Goal: Check status: Check status

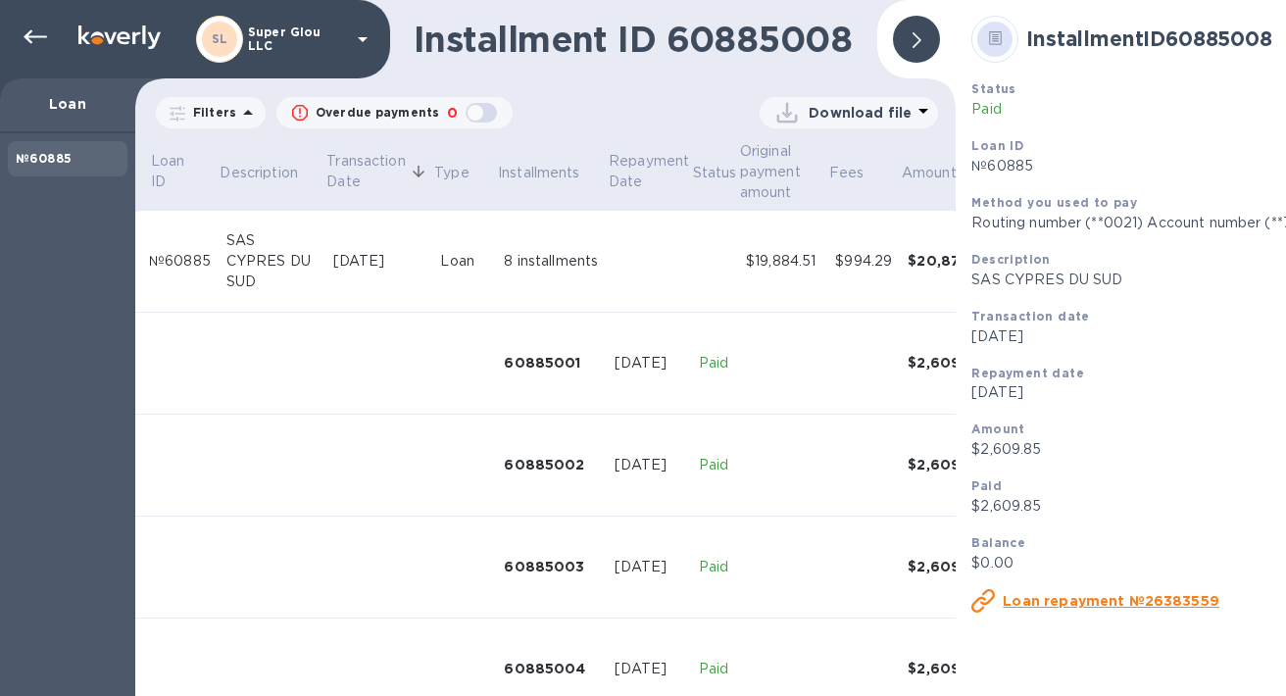
scroll to position [0, 23]
click at [35, 22] on div at bounding box center [35, 37] width 39 height 39
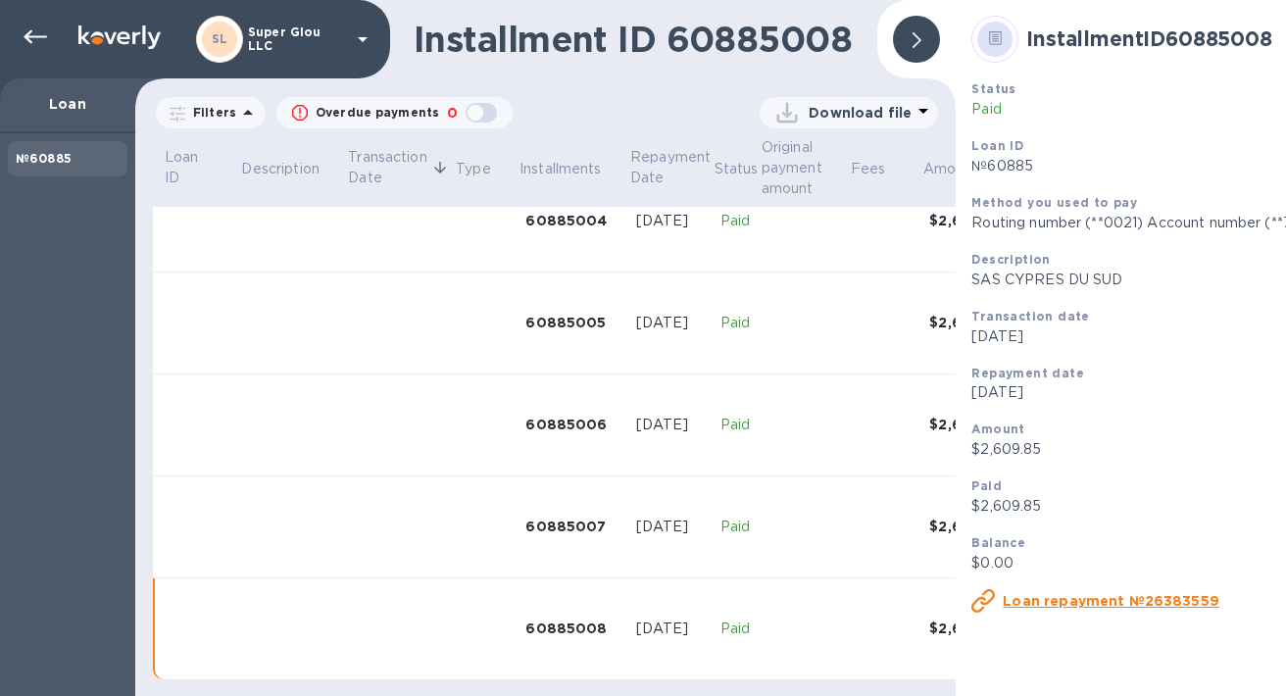
scroll to position [463, 0]
click at [30, 30] on icon at bounding box center [36, 37] width 24 height 14
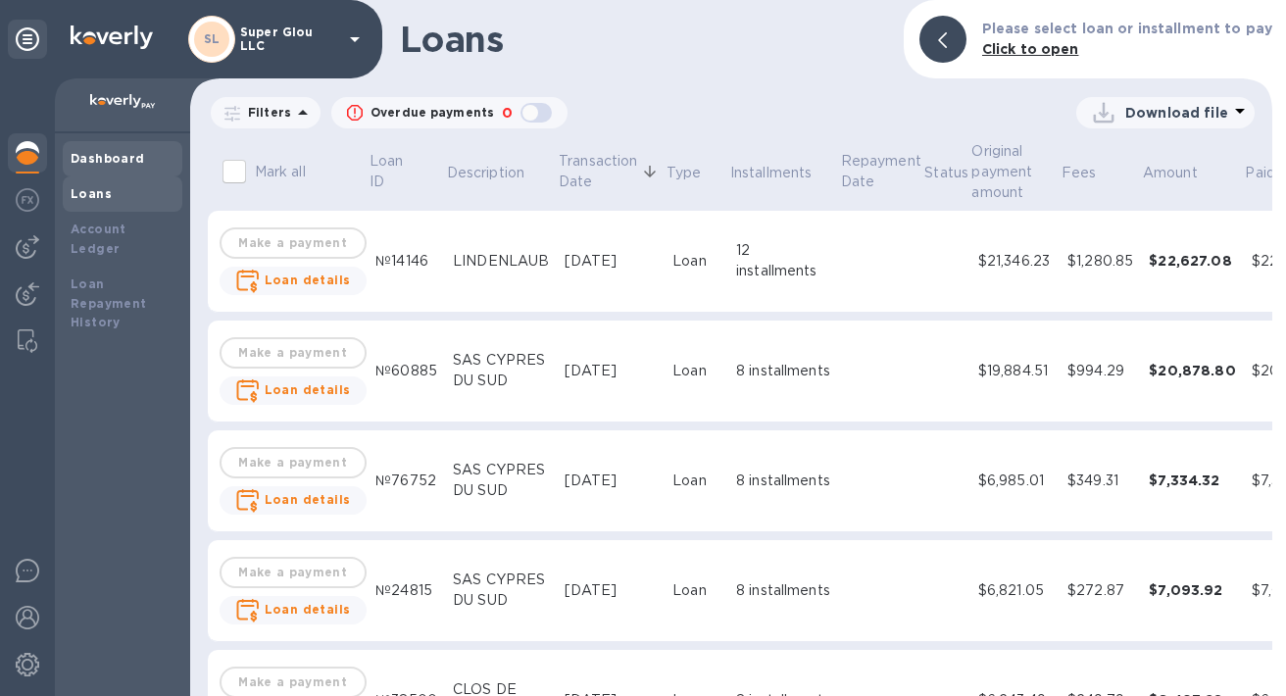
click at [123, 159] on b "Dashboard" at bounding box center [108, 158] width 74 height 15
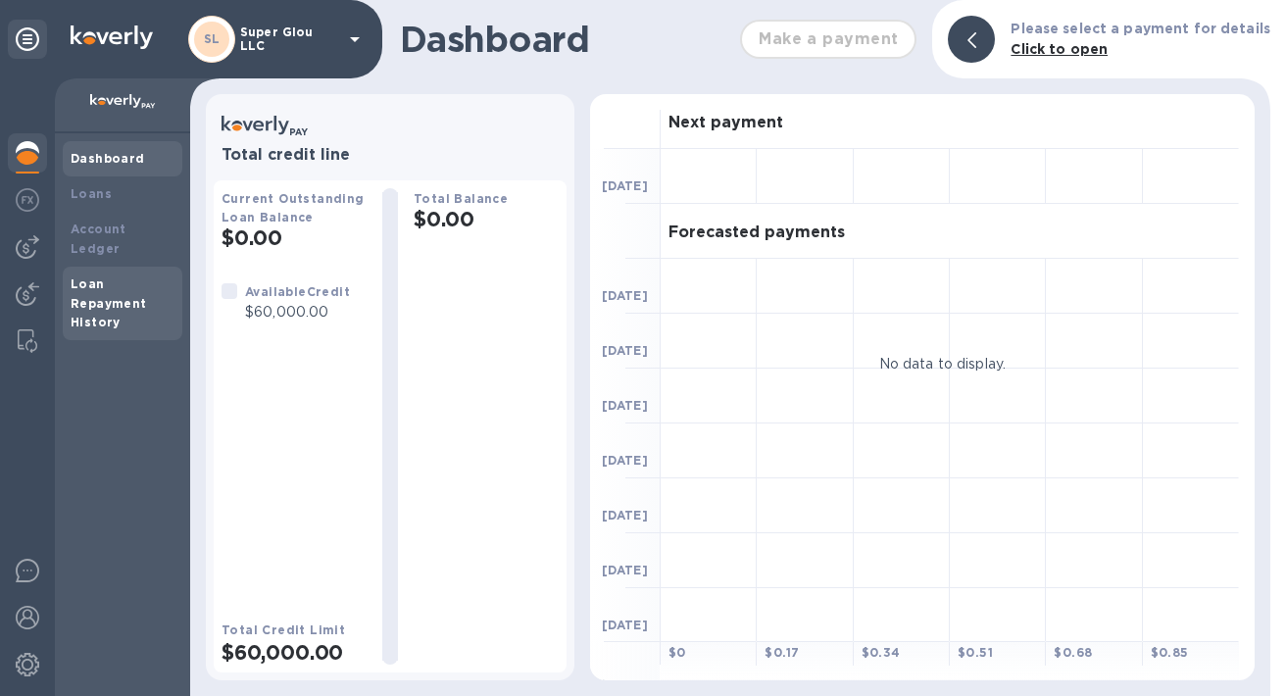
click at [136, 284] on b "Loan Repayment History" at bounding box center [109, 303] width 76 height 54
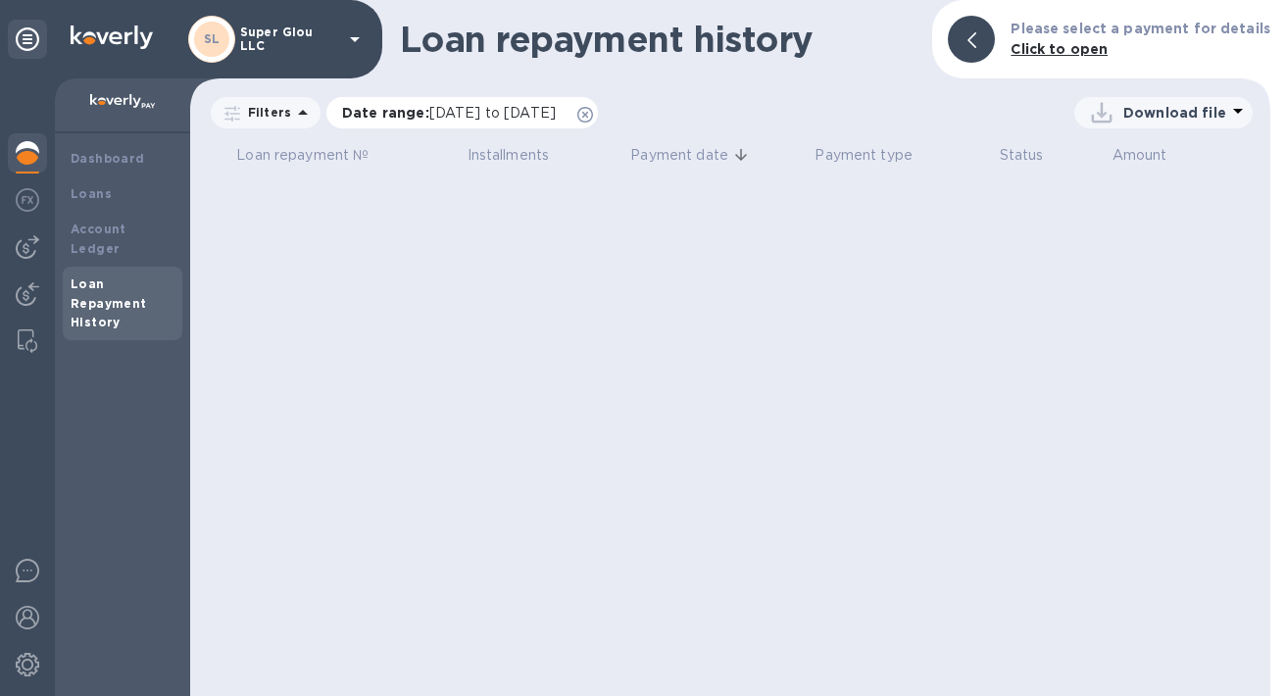
click at [509, 112] on span "[DATE] to [DATE]" at bounding box center [492, 113] width 126 height 16
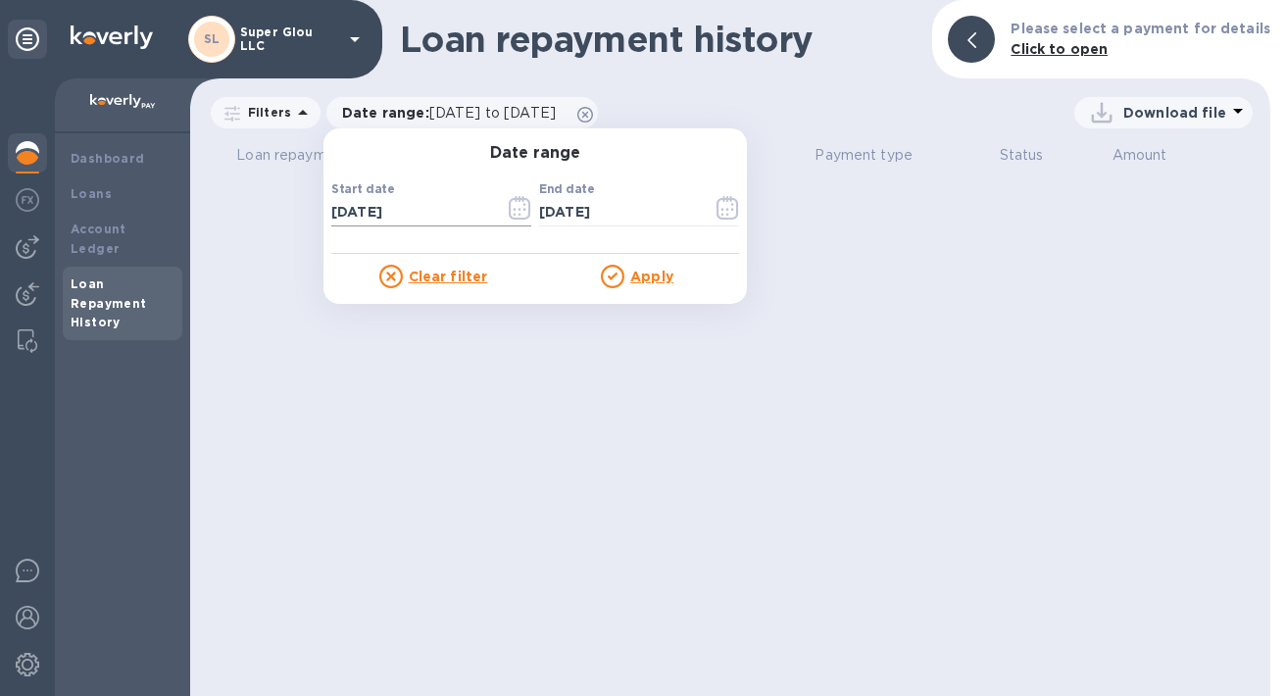
click at [423, 216] on input "[DATE]" at bounding box center [410, 212] width 158 height 29
type input "[DATE]"
click at [645, 278] on u "Apply" at bounding box center [651, 277] width 43 height 16
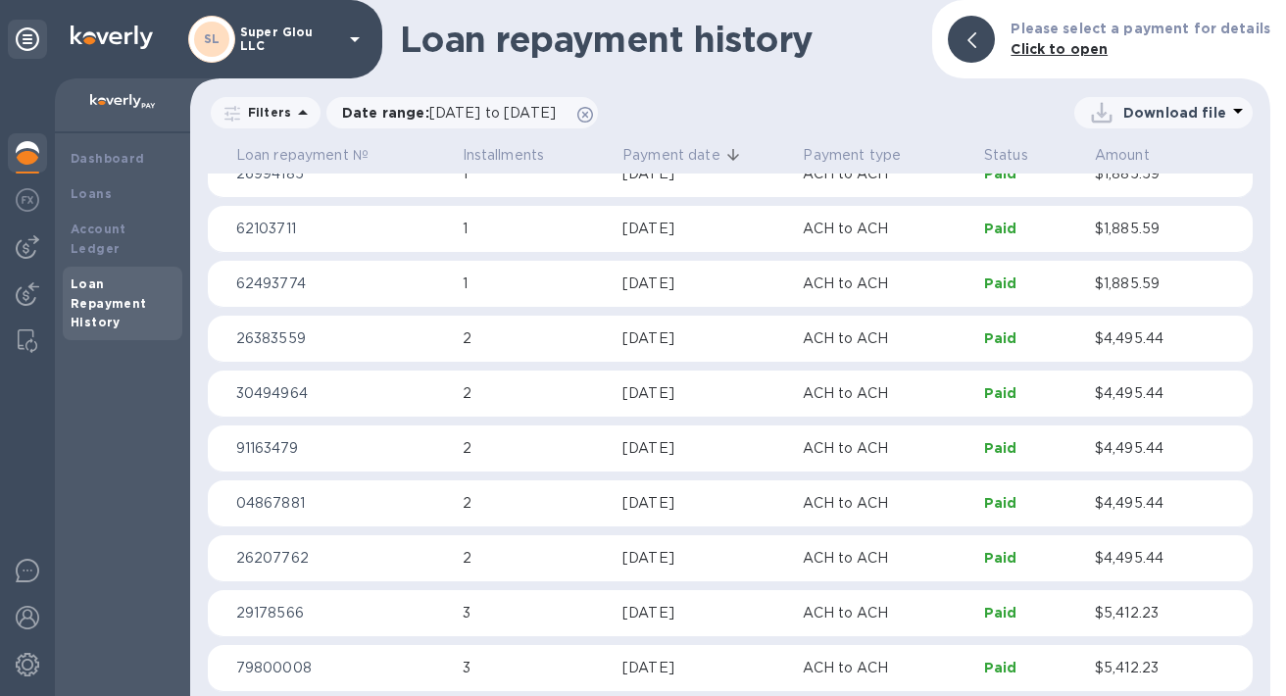
scroll to position [78, 0]
click at [30, 241] on img at bounding box center [28, 247] width 24 height 24
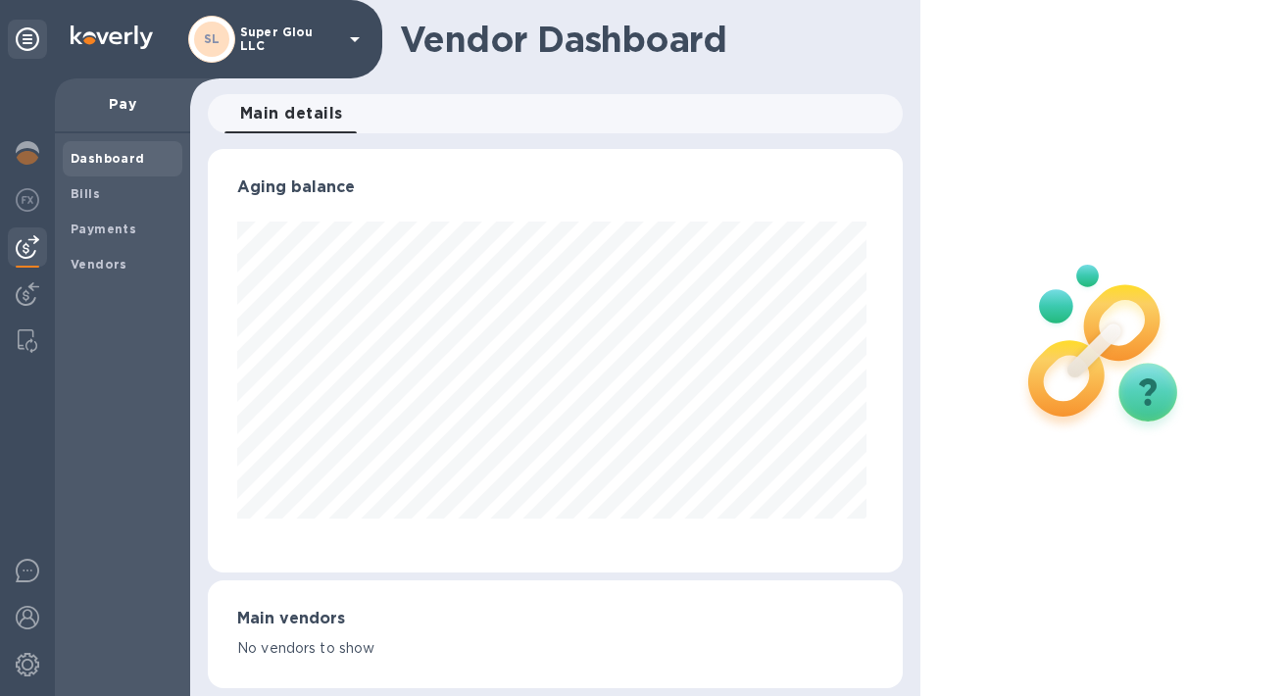
scroll to position [423, 688]
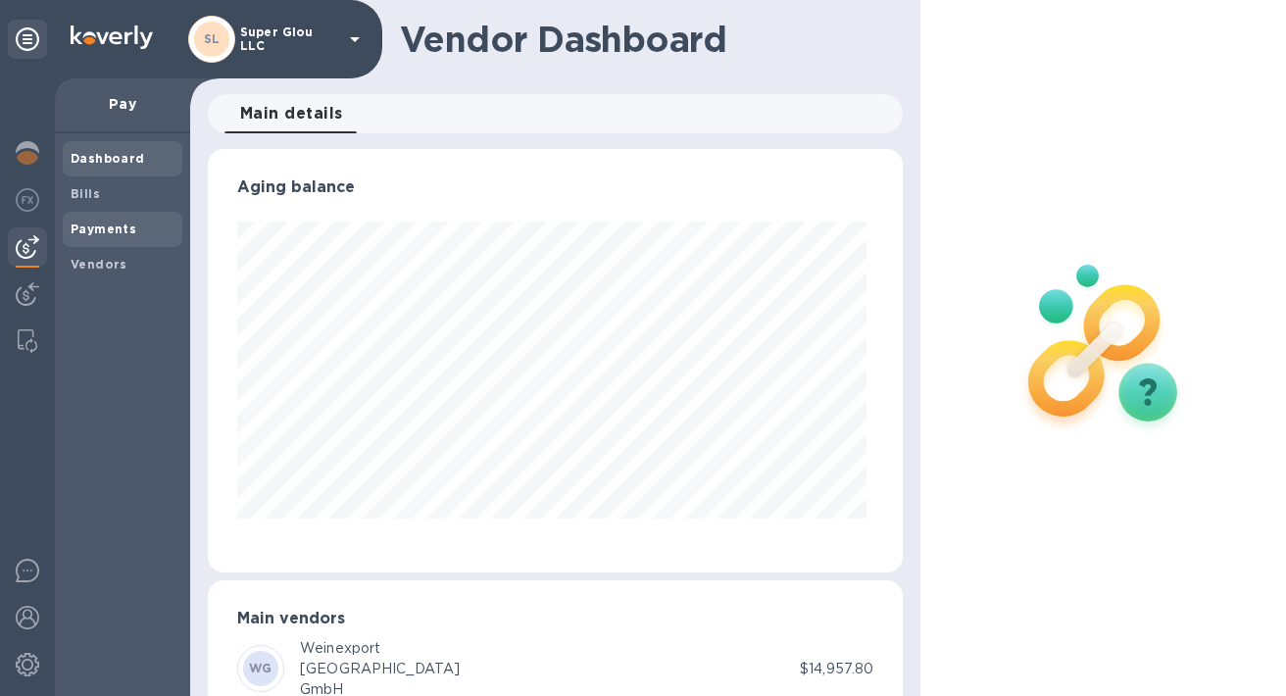
click at [114, 221] on span "Payments" at bounding box center [104, 230] width 66 height 20
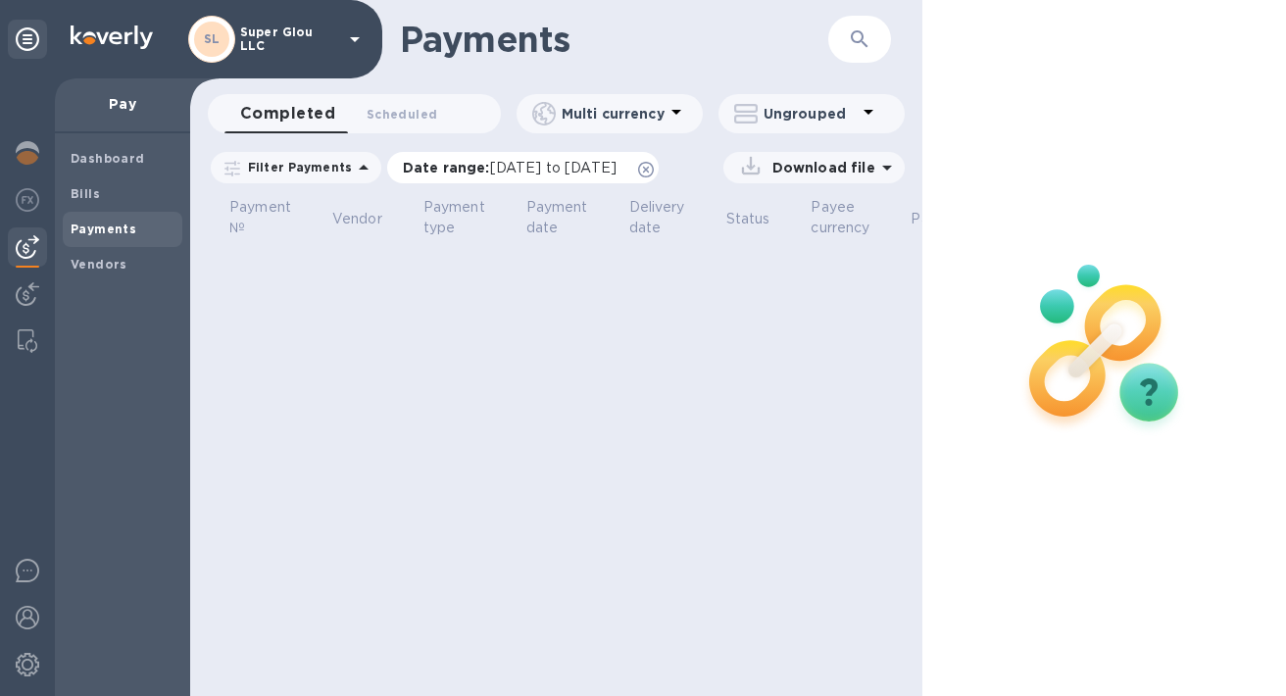
click at [554, 168] on span "[DATE] to [DATE]" at bounding box center [553, 168] width 126 height 16
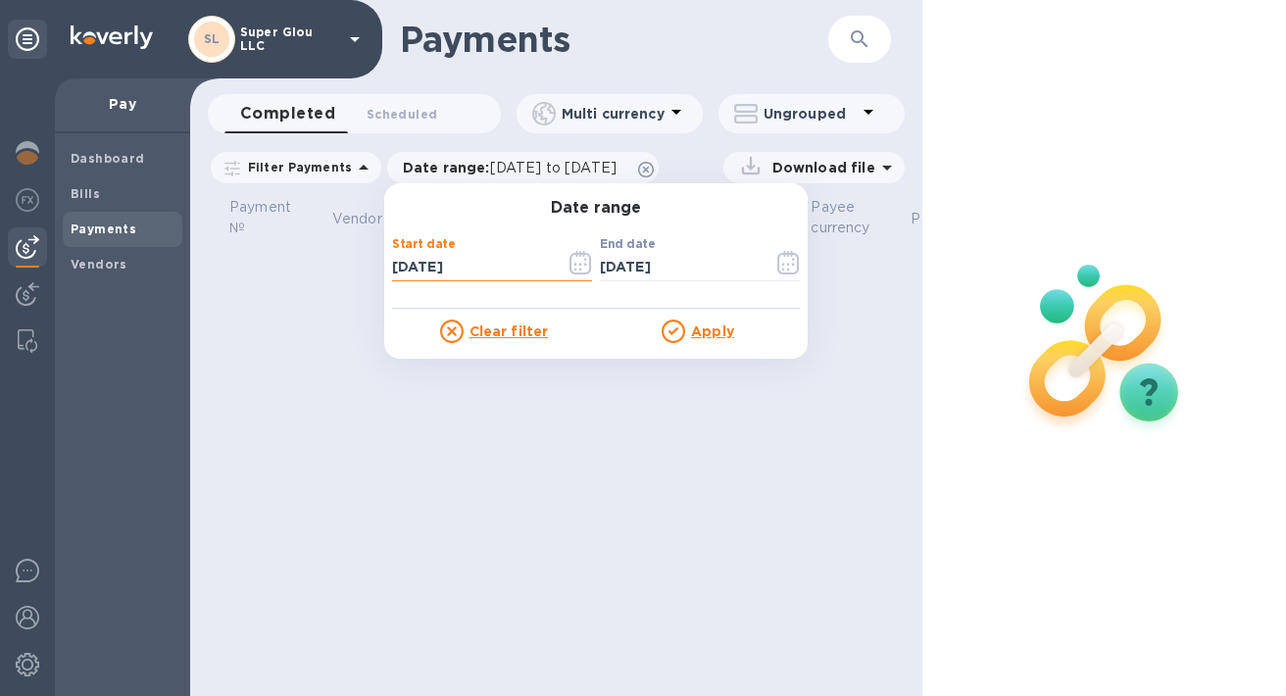
click at [469, 267] on input "[DATE]" at bounding box center [471, 267] width 158 height 29
type input "[DATE]"
click at [697, 328] on u "Apply" at bounding box center [712, 331] width 43 height 16
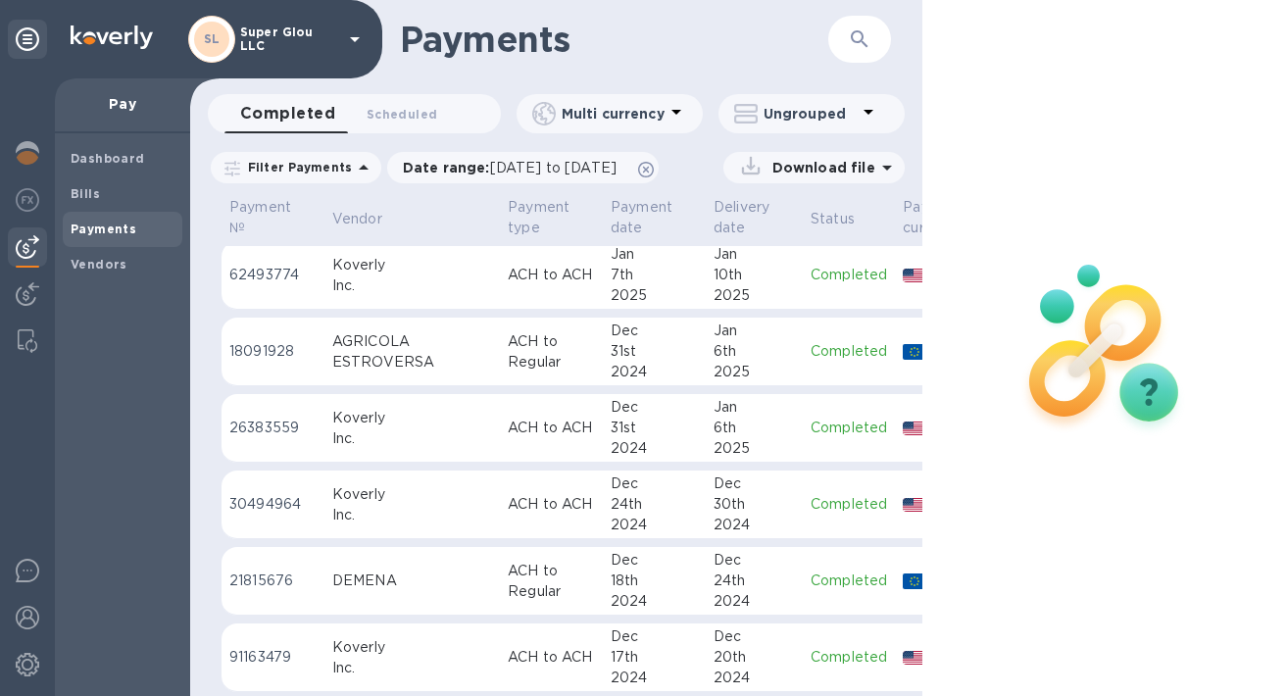
scroll to position [314, 0]
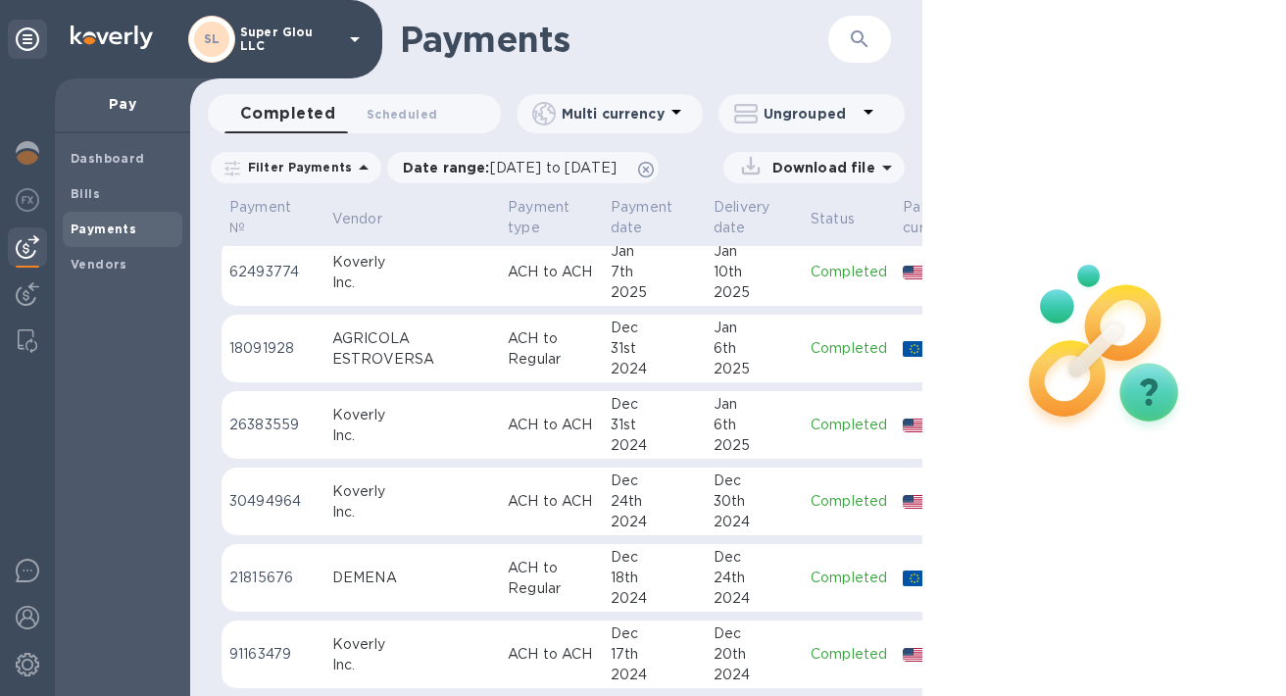
click at [508, 584] on p "ACH to Regular" at bounding box center [551, 578] width 87 height 41
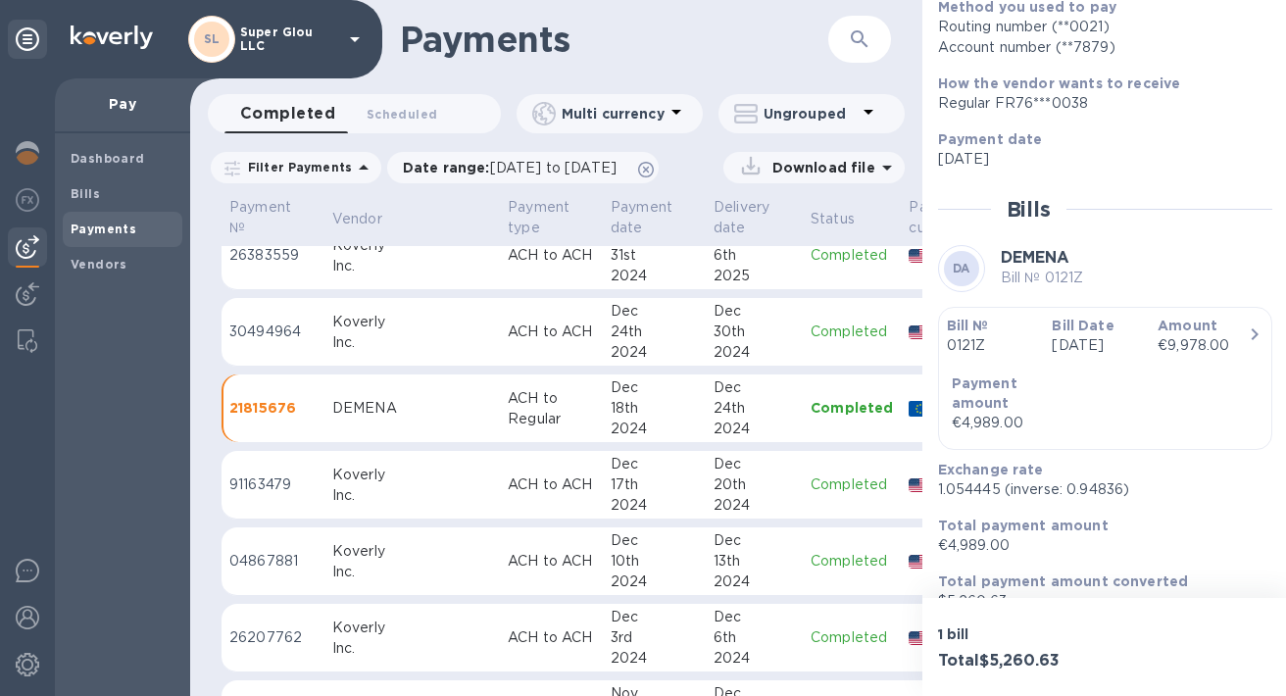
scroll to position [503, 0]
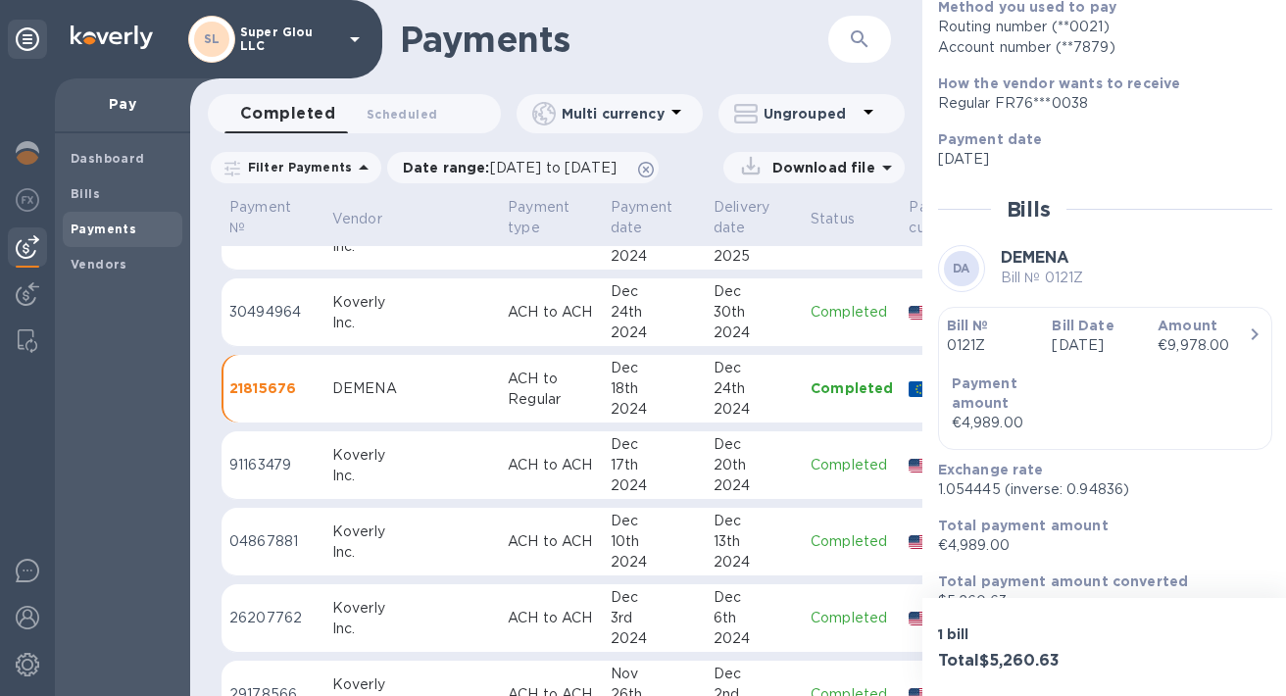
click at [348, 549] on div "Inc." at bounding box center [412, 552] width 160 height 21
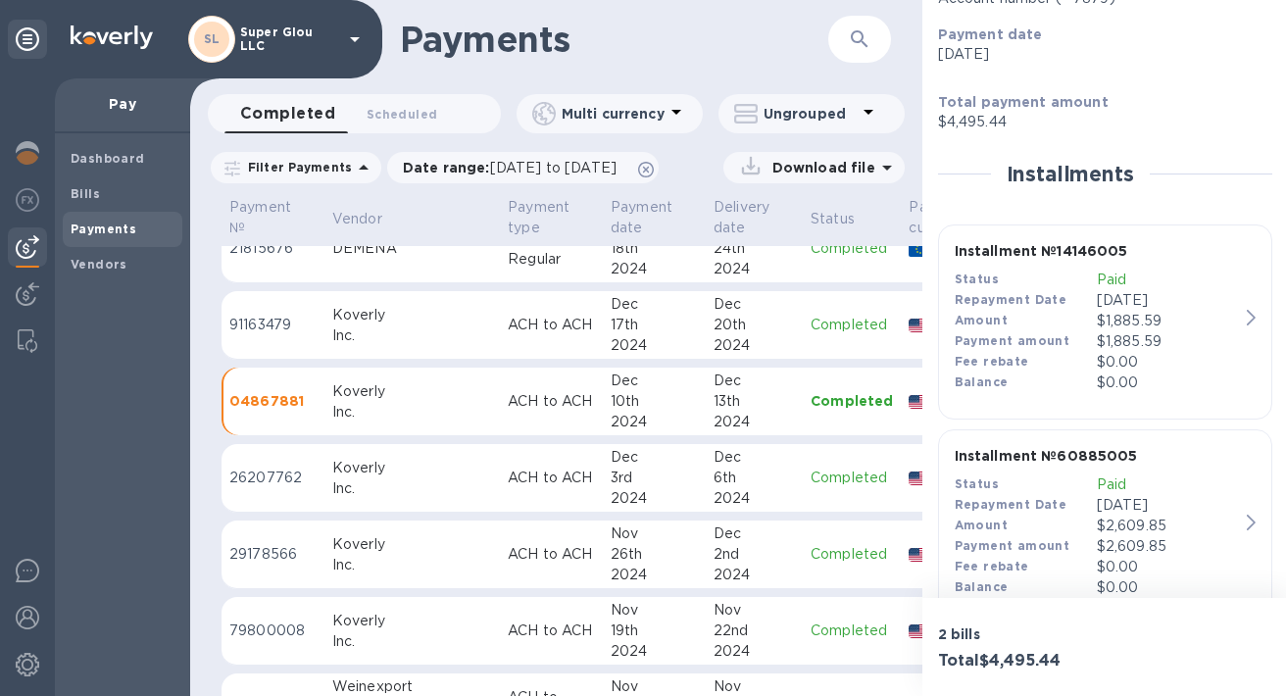
scroll to position [646, 0]
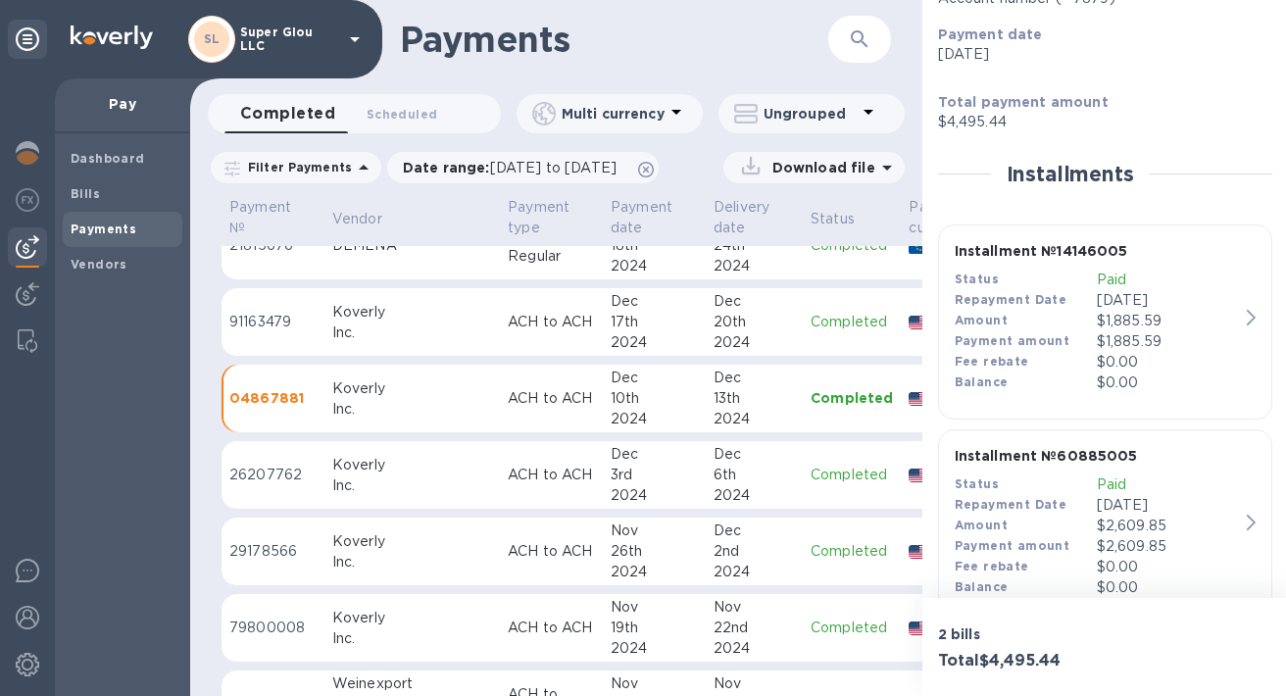
click at [714, 470] on div "6th" at bounding box center [754, 475] width 81 height 21
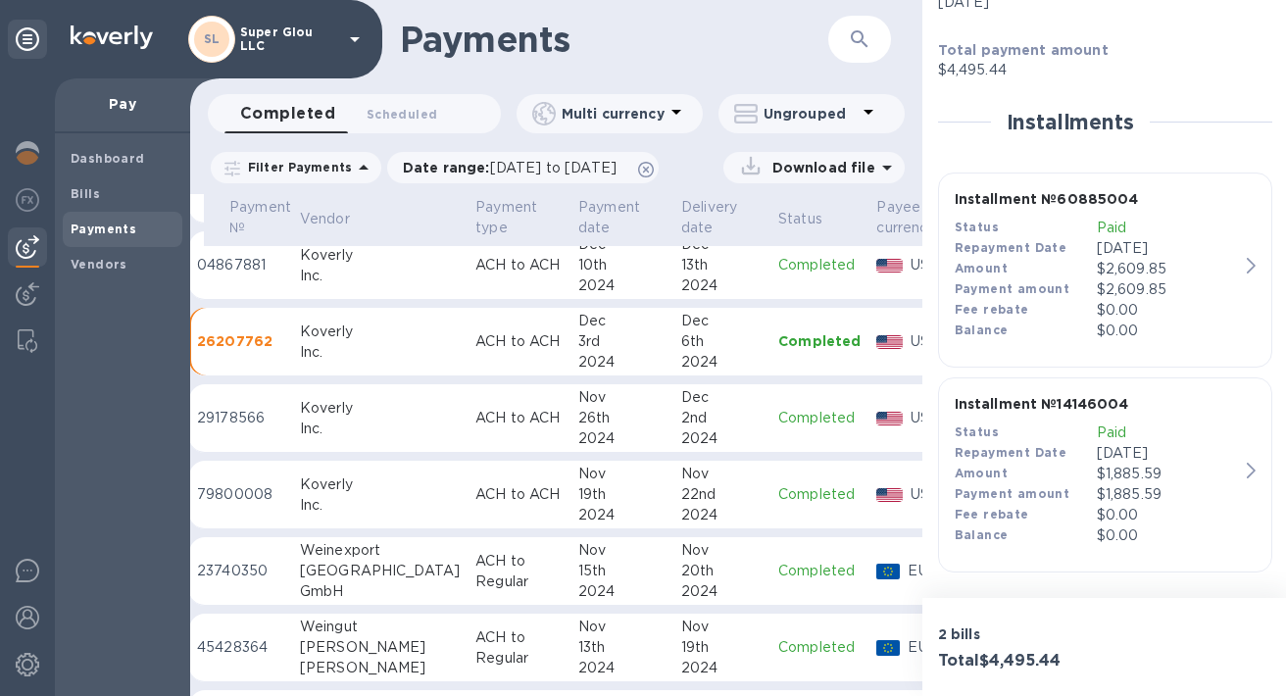
scroll to position [779, 29]
click at [478, 417] on p "ACH to ACH" at bounding box center [521, 418] width 87 height 21
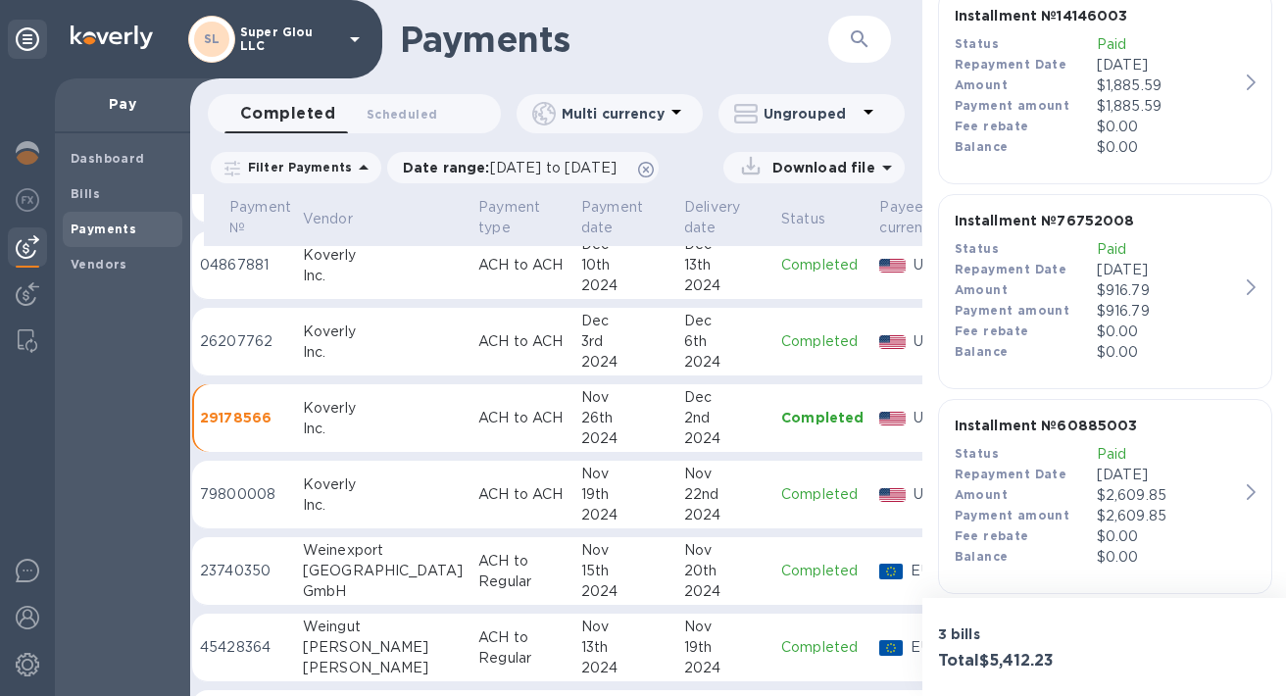
scroll to position [543, 0]
click at [1247, 290] on icon "button" at bounding box center [1251, 285] width 9 height 16
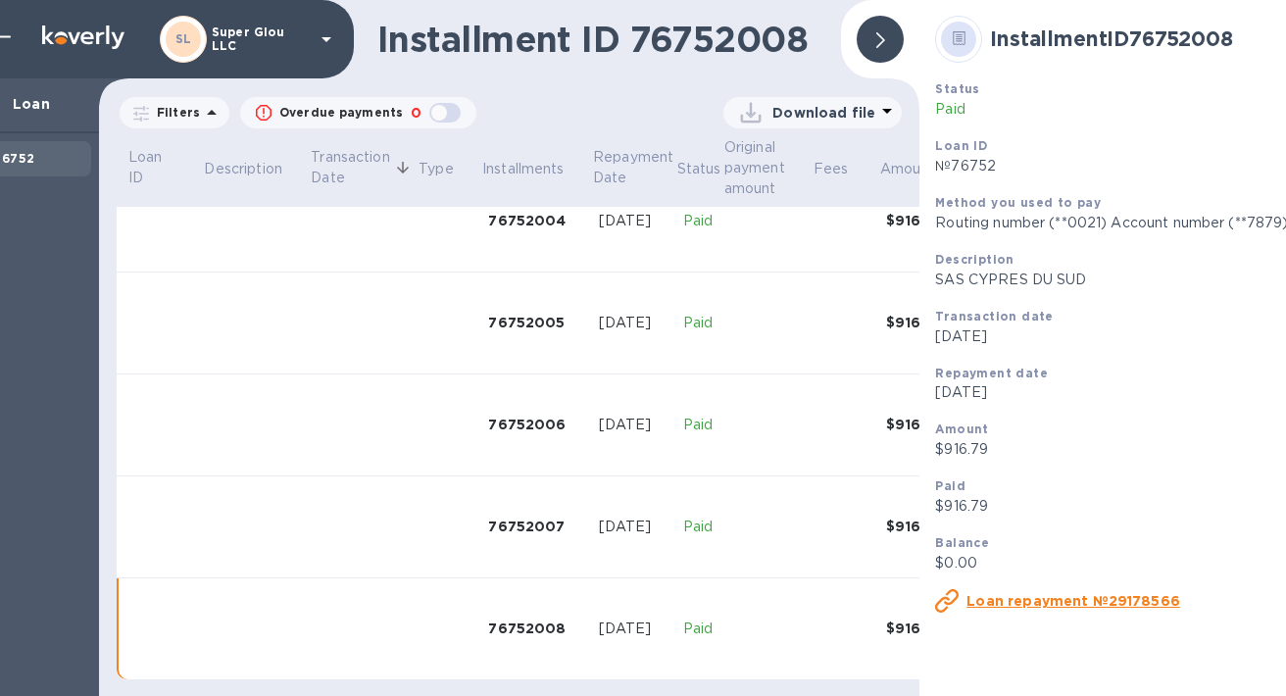
scroll to position [0, 44]
